Goal: Information Seeking & Learning: Learn about a topic

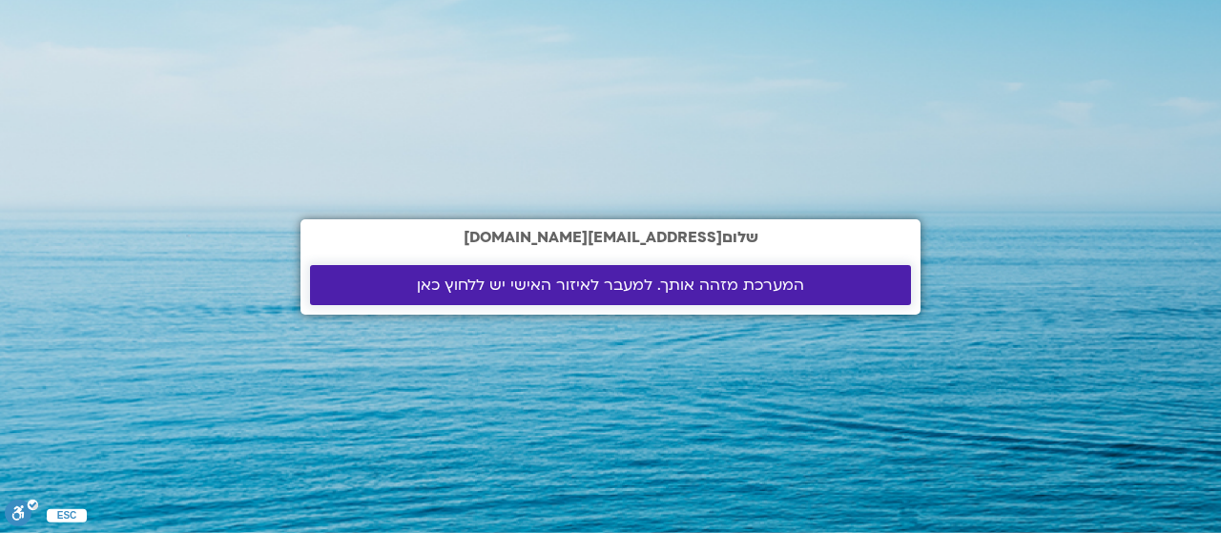
click at [596, 278] on span "המערכת מזהה אותך. למעבר לאיזור האישי יש ללחוץ כאן" at bounding box center [610, 285] width 387 height 17
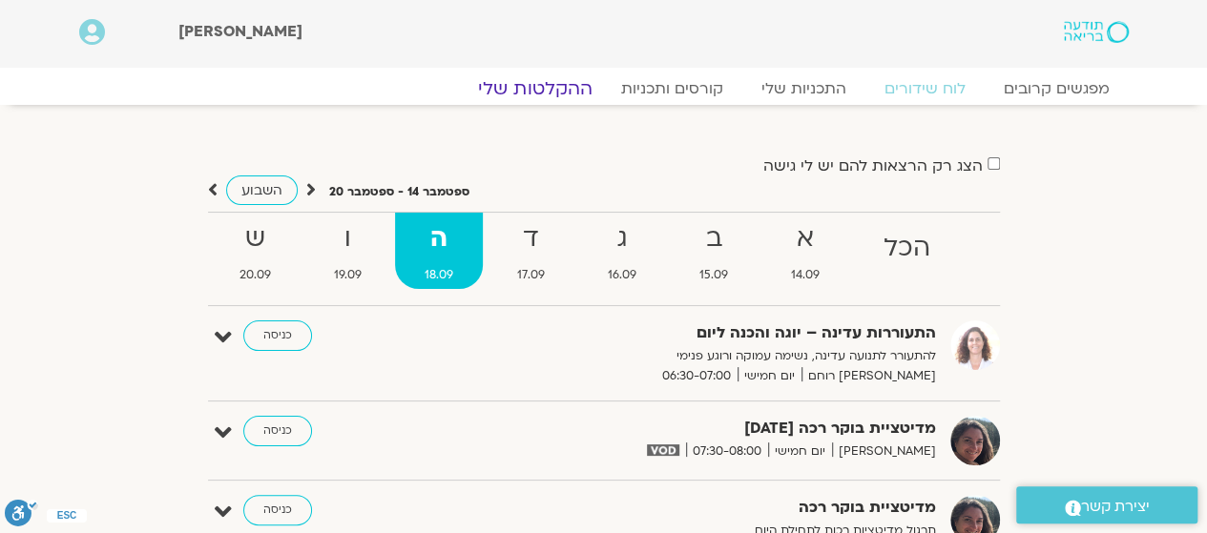
click at [520, 79] on link "ההקלטות שלי" at bounding box center [535, 88] width 160 height 23
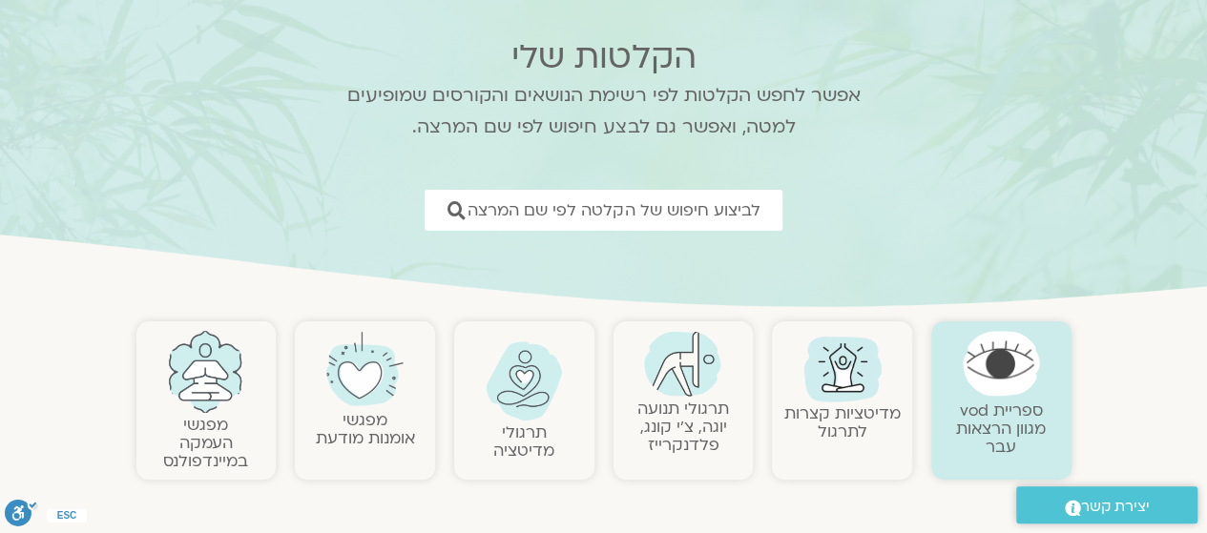
scroll to position [95, 0]
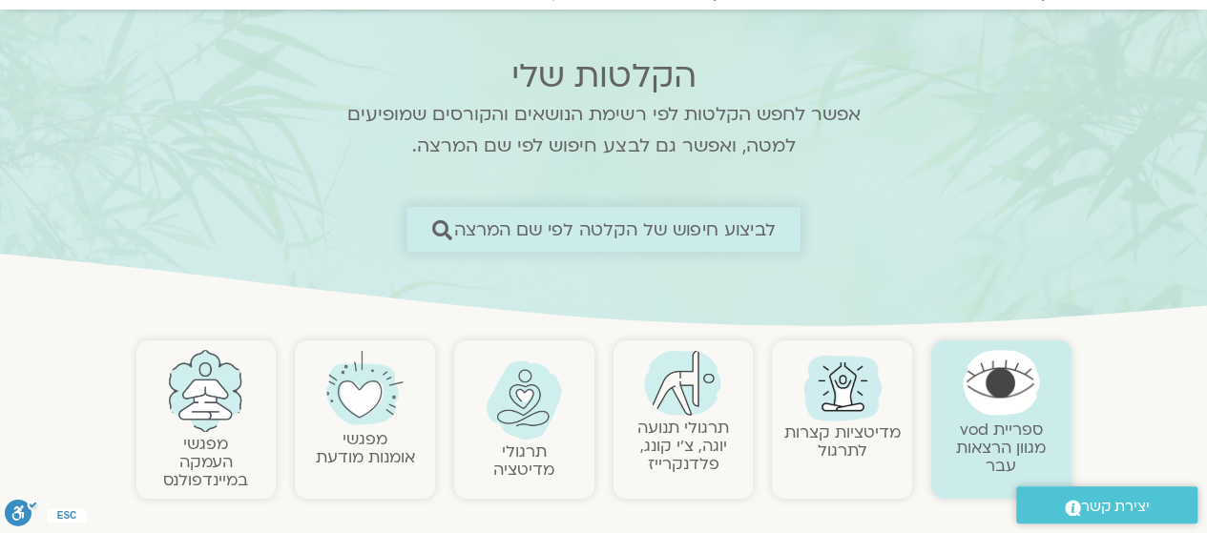
click at [718, 220] on span "לביצוע חיפוש של הקלטה לפי שם המרצה" at bounding box center [615, 229] width 322 height 20
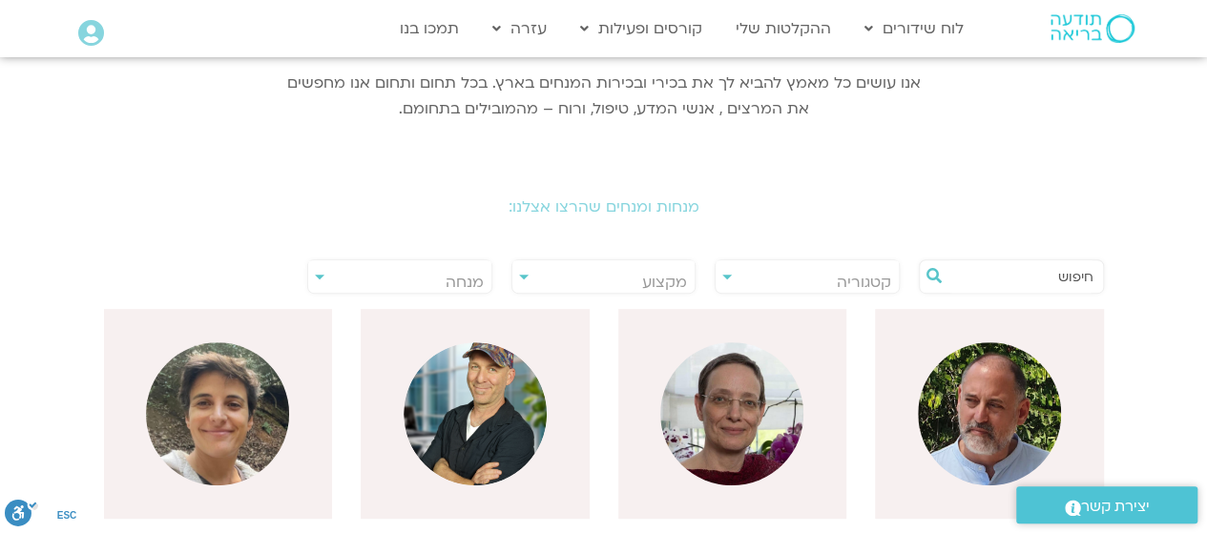
scroll to position [371, 0]
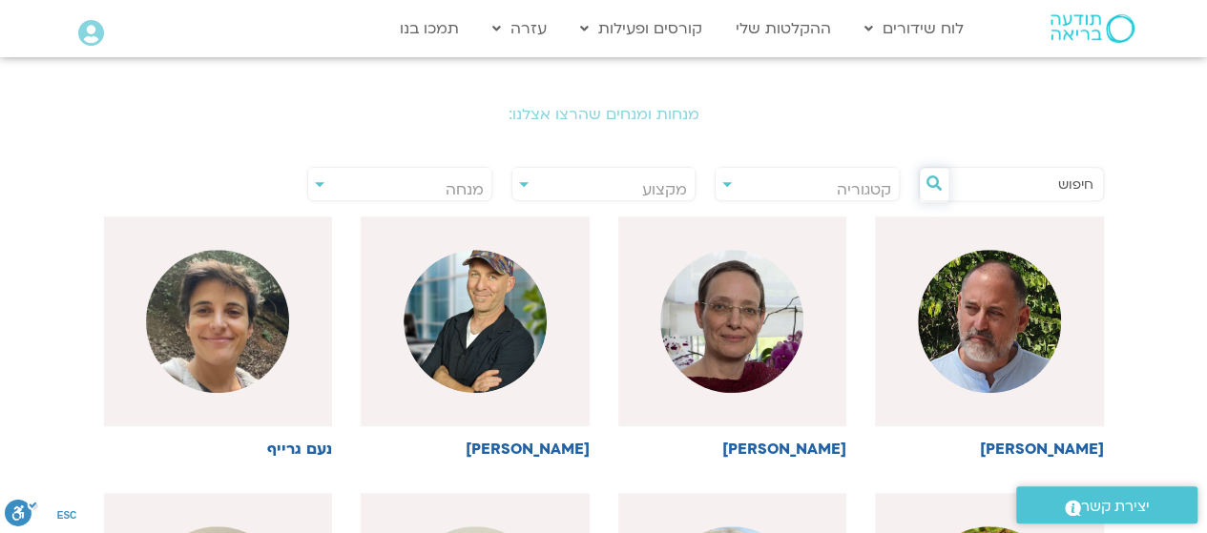
click at [939, 180] on icon at bounding box center [933, 183] width 15 height 15
click at [931, 176] on icon at bounding box center [933, 183] width 15 height 15
click at [1035, 180] on input "text" at bounding box center [1020, 184] width 145 height 32
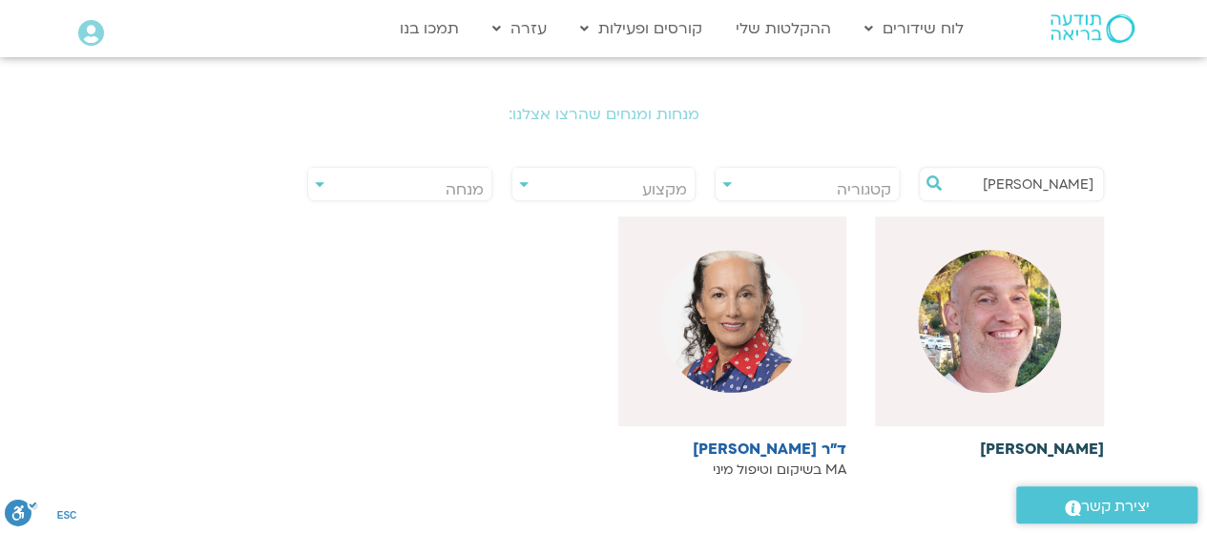
type input "[PERSON_NAME]"
click at [1051, 406] on div at bounding box center [989, 322] width 229 height 210
click at [930, 178] on icon at bounding box center [933, 183] width 15 height 15
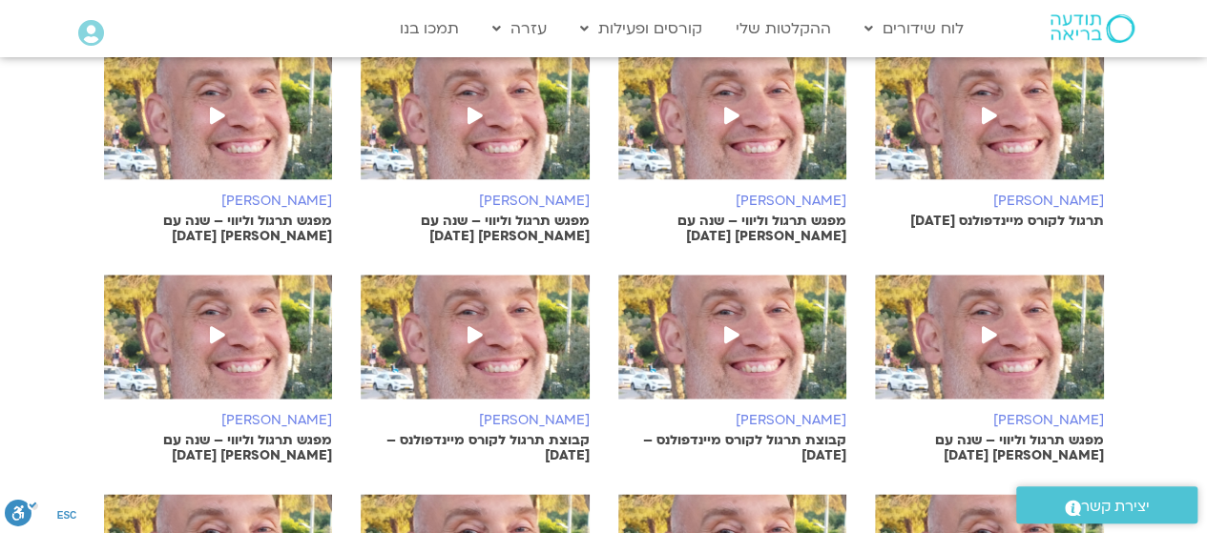
scroll to position [859, 0]
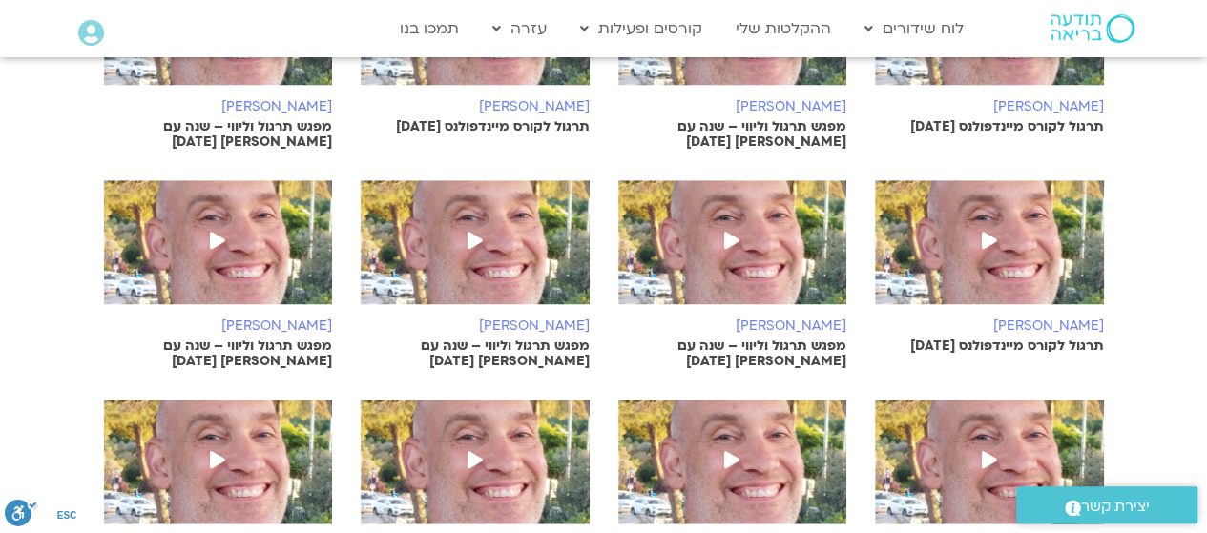
click at [728, 232] on icon at bounding box center [731, 240] width 15 height 17
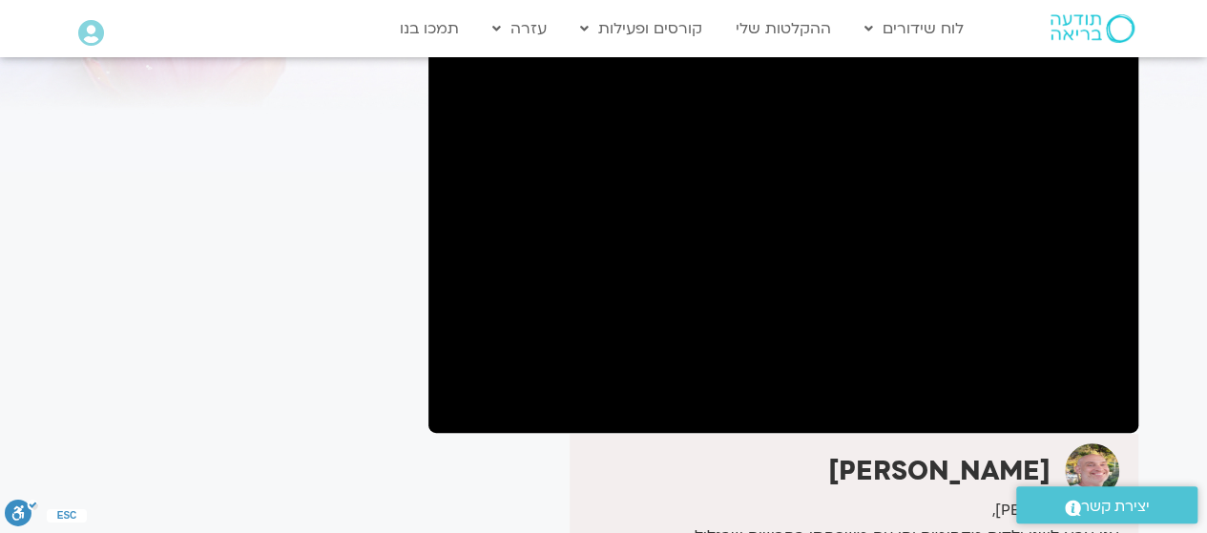
scroll to position [95, 0]
